Goal: Task Accomplishment & Management: Complete application form

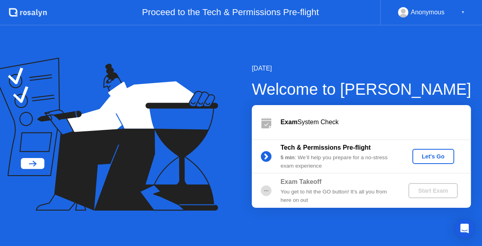
click at [428, 159] on div "Let's Go" at bounding box center [433, 156] width 35 height 6
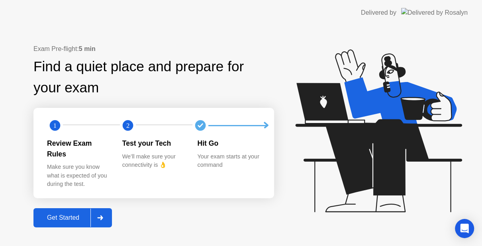
click at [43, 214] on div "Get Started" at bounding box center [63, 217] width 55 height 7
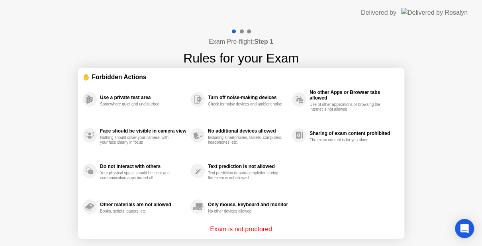
click at [253, 233] on p "Exam is not proctored" at bounding box center [241, 230] width 62 height 10
click at [379, 162] on div "Use a private test area Somewhere quiet and undisturbed Face should be visible …" at bounding box center [241, 153] width 317 height 143
click at [247, 237] on section "✋ Forbidden Actions Use a private test area Somewhere quiet and undisturbed Fac…" at bounding box center [241, 153] width 327 height 171
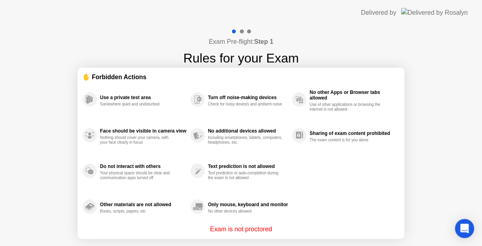
click at [247, 237] on section "✋ Forbidden Actions Use a private test area Somewhere quiet and undisturbed Fac…" at bounding box center [241, 153] width 327 height 171
